Goal: Find specific page/section: Find specific page/section

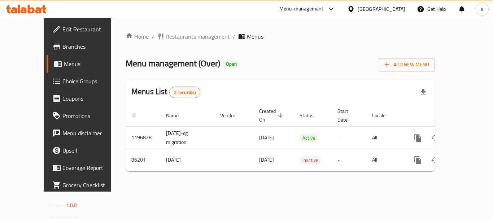
click at [172, 39] on span "Restaurants management" at bounding box center [198, 36] width 64 height 9
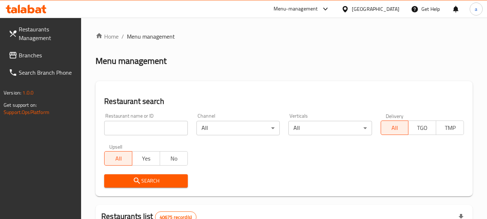
click at [160, 127] on input "search" at bounding box center [145, 128] width 83 height 14
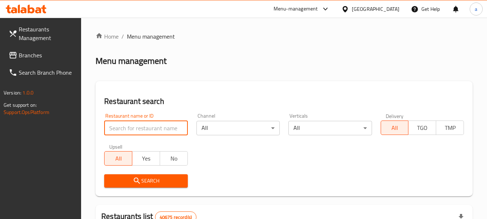
paste input "601023"
type input "601023"
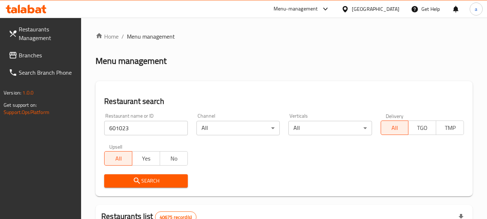
click at [161, 176] on span "Search" at bounding box center [146, 180] width 72 height 9
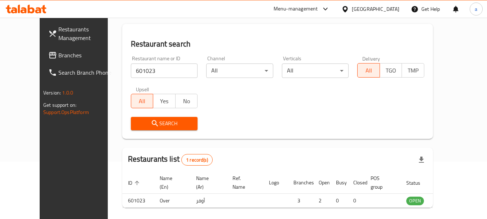
scroll to position [97, 0]
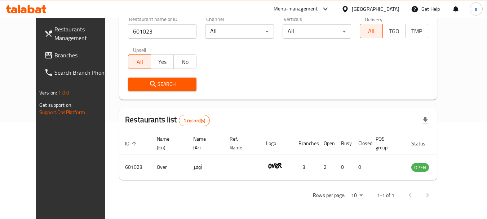
click at [367, 6] on div "[GEOGRAPHIC_DATA]" at bounding box center [376, 9] width 48 height 8
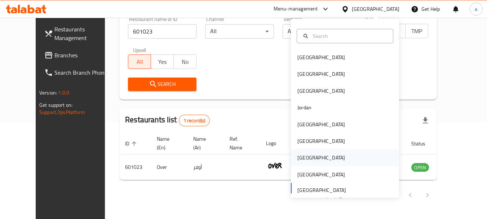
click at [311, 156] on div "Qatar" at bounding box center [345, 157] width 108 height 17
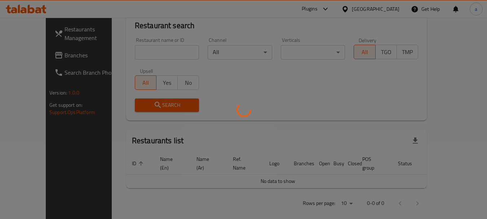
scroll to position [97, 0]
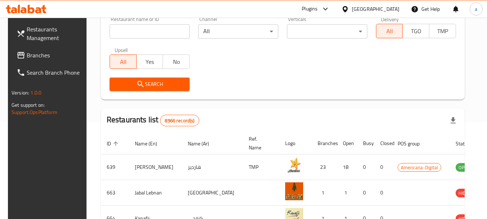
click at [37, 53] on span "Branches" at bounding box center [55, 55] width 57 height 9
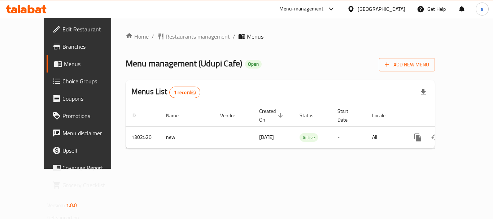
click at [174, 39] on span "Restaurants management" at bounding box center [198, 36] width 64 height 9
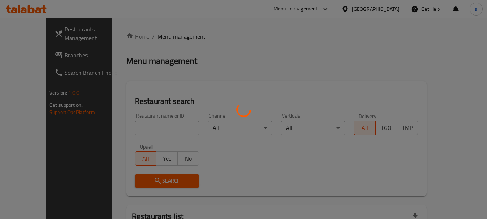
click at [139, 127] on div at bounding box center [243, 109] width 487 height 219
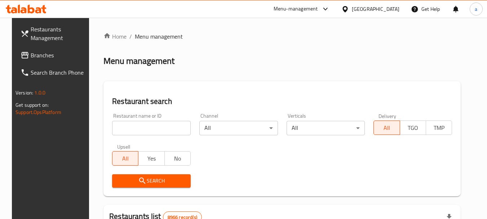
click at [139, 127] on input "search" at bounding box center [151, 128] width 79 height 14
paste input "702447"
type input "702447"
click at [162, 174] on button "Search" at bounding box center [151, 180] width 79 height 13
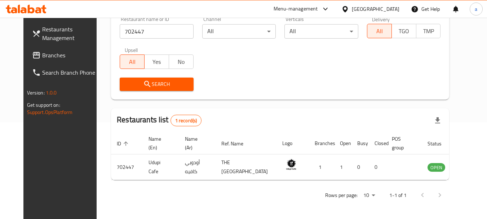
scroll to position [103, 0]
click at [399, 10] on div "Qatar" at bounding box center [376, 9] width 48 height 8
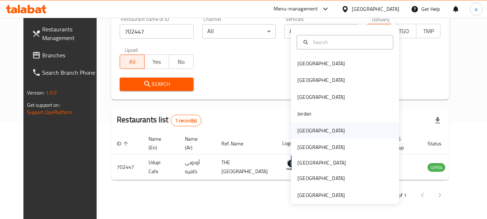
click at [312, 127] on div "Kuwait" at bounding box center [321, 130] width 59 height 17
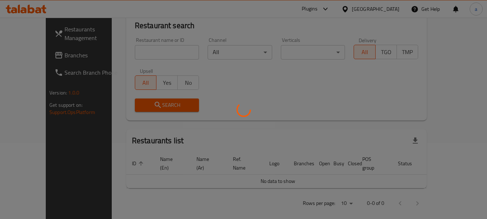
scroll to position [103, 0]
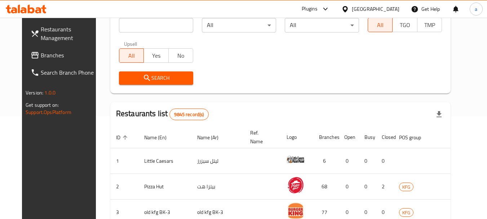
click at [41, 55] on span "Branches" at bounding box center [69, 55] width 57 height 9
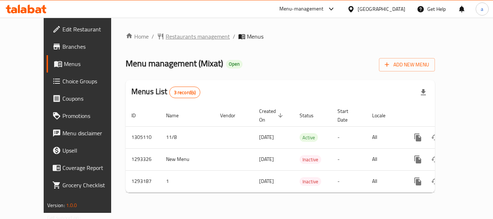
click at [181, 36] on span "Restaurants management" at bounding box center [198, 36] width 64 height 9
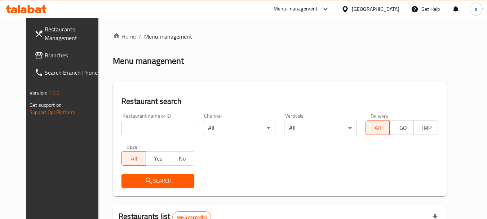
click at [149, 126] on input "search" at bounding box center [158, 128] width 72 height 14
paste input "699405"
type input "699405"
click at [155, 179] on span "Search" at bounding box center [157, 180] width 61 height 9
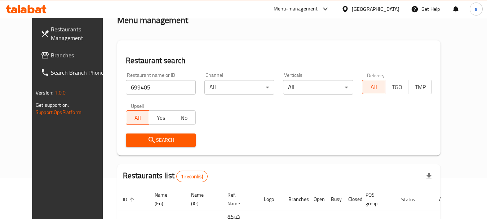
scroll to position [94, 0]
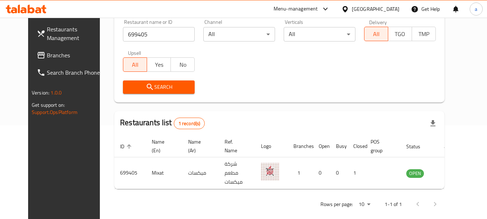
click at [384, 9] on div "[GEOGRAPHIC_DATA]" at bounding box center [376, 9] width 48 height 8
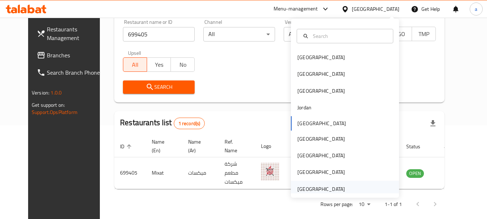
click at [313, 186] on div "[GEOGRAPHIC_DATA]" at bounding box center [322, 189] width 48 height 8
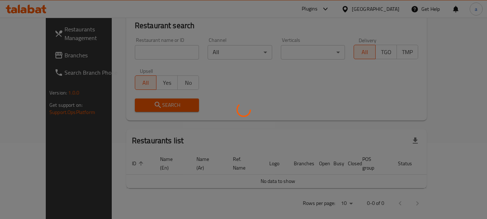
scroll to position [94, 0]
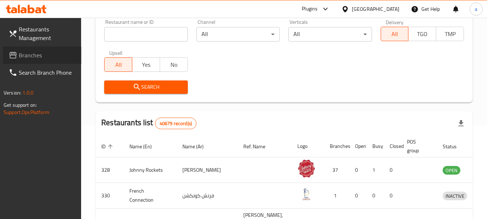
click at [27, 51] on span "Branches" at bounding box center [47, 55] width 57 height 9
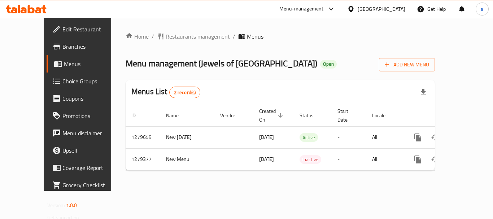
click at [166, 40] on span "Restaurants management" at bounding box center [198, 36] width 64 height 9
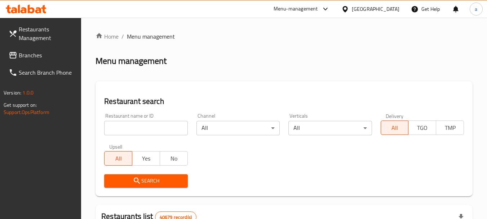
drag, startPoint x: 142, startPoint y: 127, endPoint x: 146, endPoint y: 140, distance: 13.2
click at [142, 127] on input "search" at bounding box center [145, 128] width 83 height 14
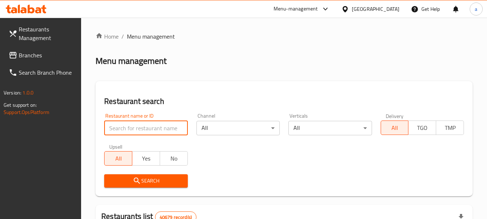
paste input "693150"
type input "693150"
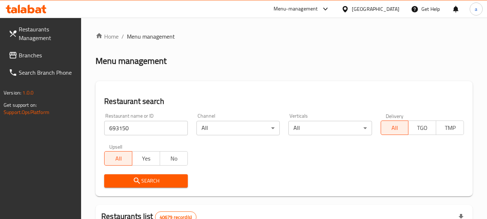
click at [158, 183] on span "Search" at bounding box center [146, 180] width 72 height 9
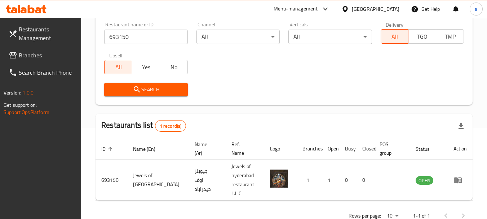
scroll to position [103, 0]
